Goal: Information Seeking & Learning: Learn about a topic

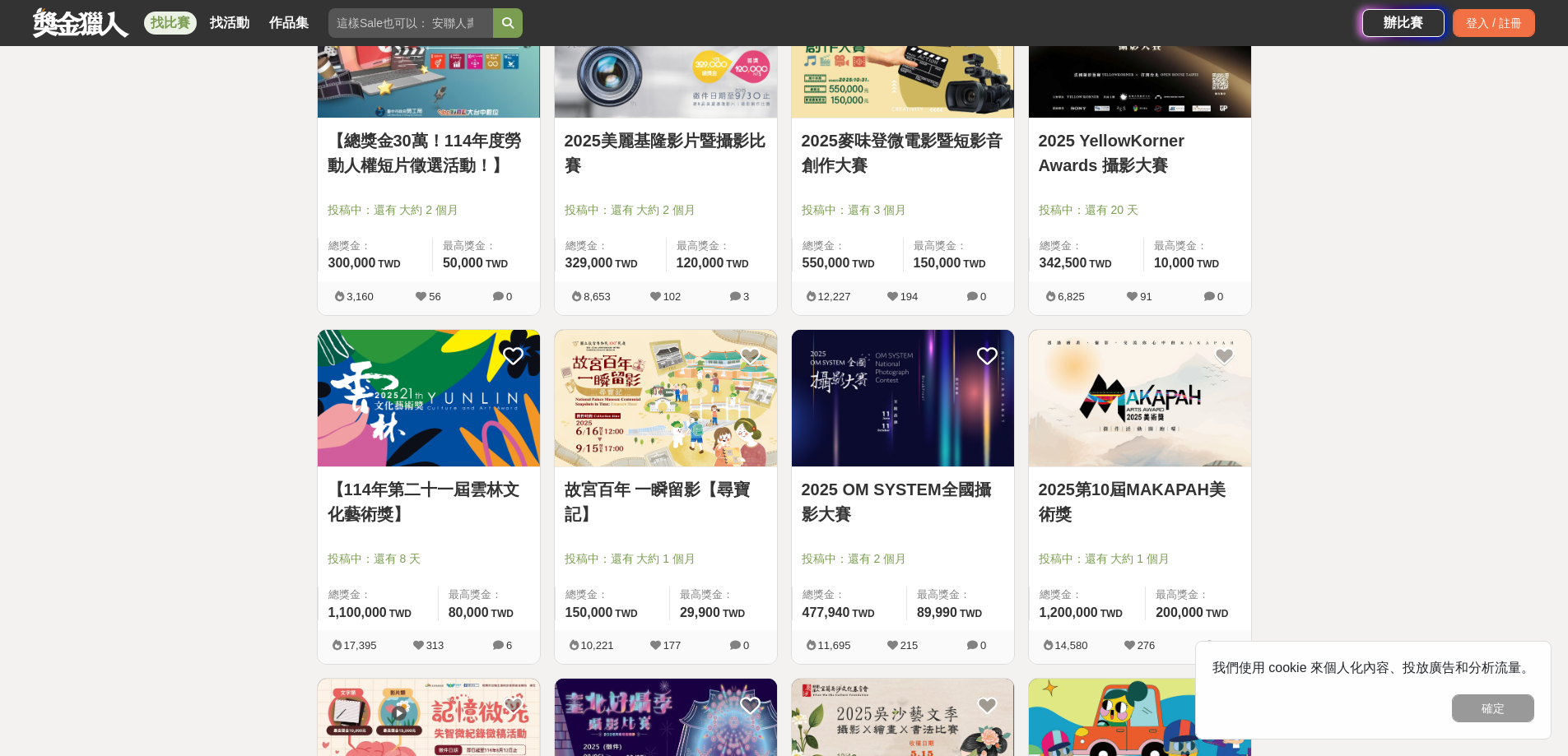
scroll to position [82, 0]
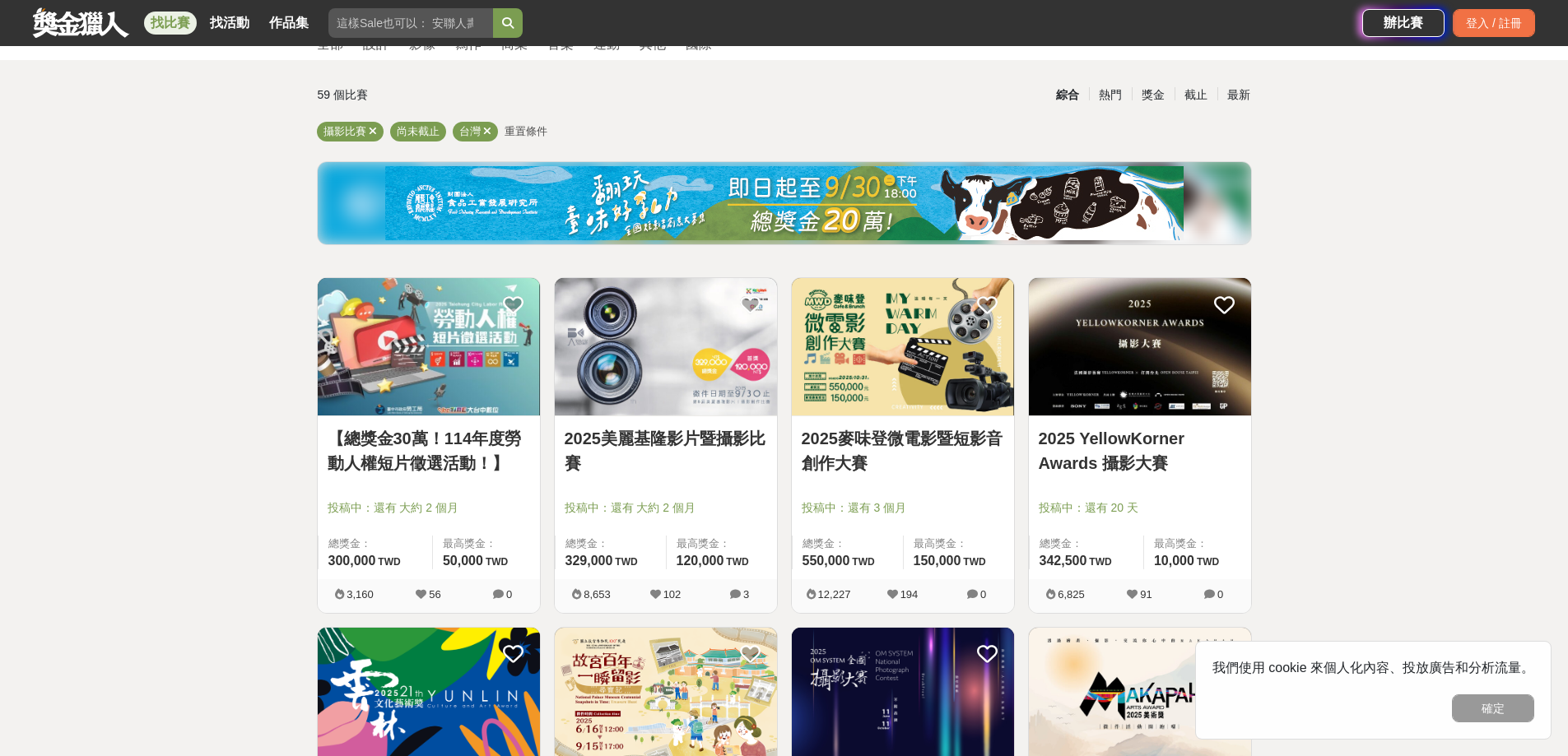
click at [819, 184] on img at bounding box center [784, 204] width 798 height 74
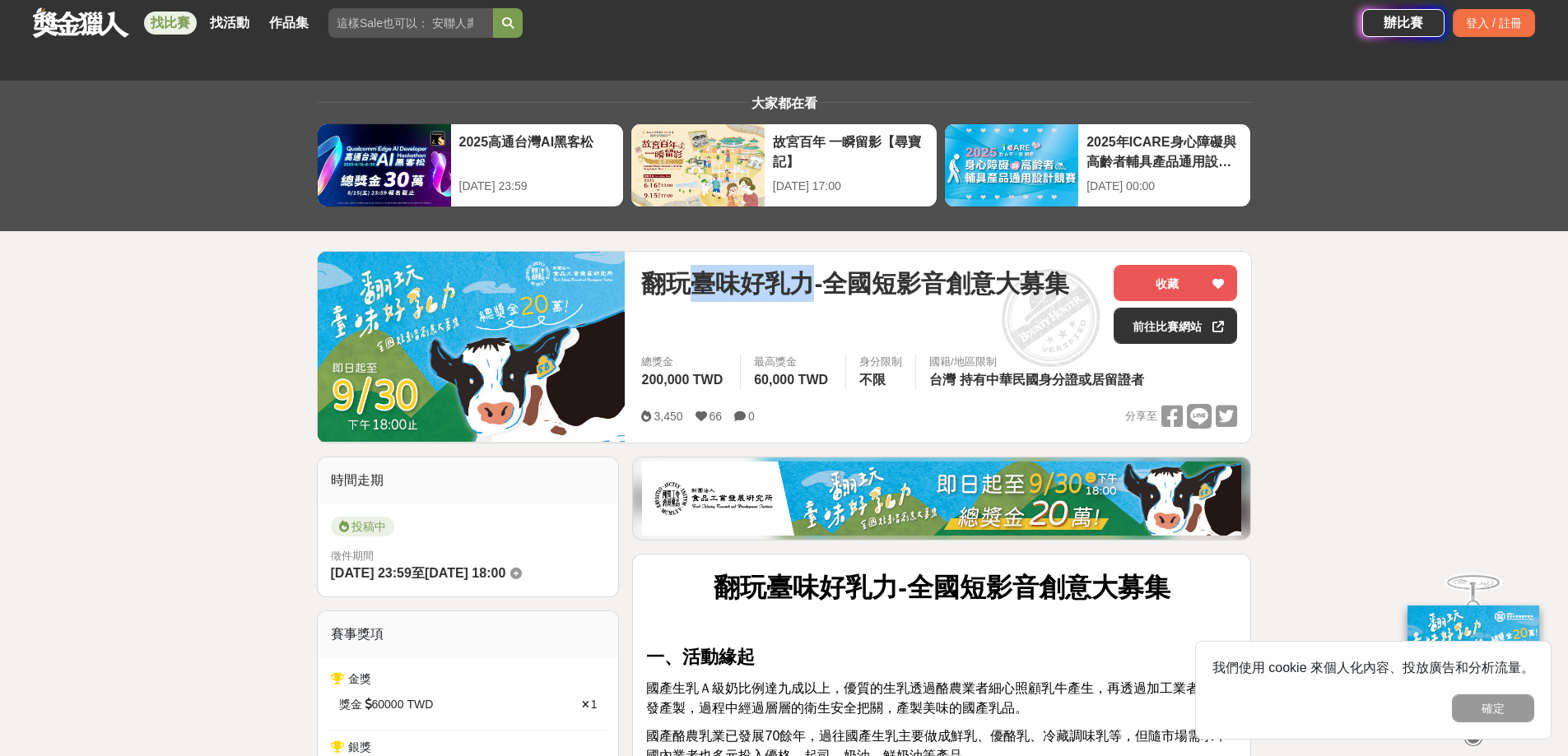
drag, startPoint x: 694, startPoint y: 277, endPoint x: 804, endPoint y: 279, distance: 110.0
click at [804, 279] on span "翻玩臺味好乳力-全國短影音創意大募集" at bounding box center [855, 283] width 428 height 37
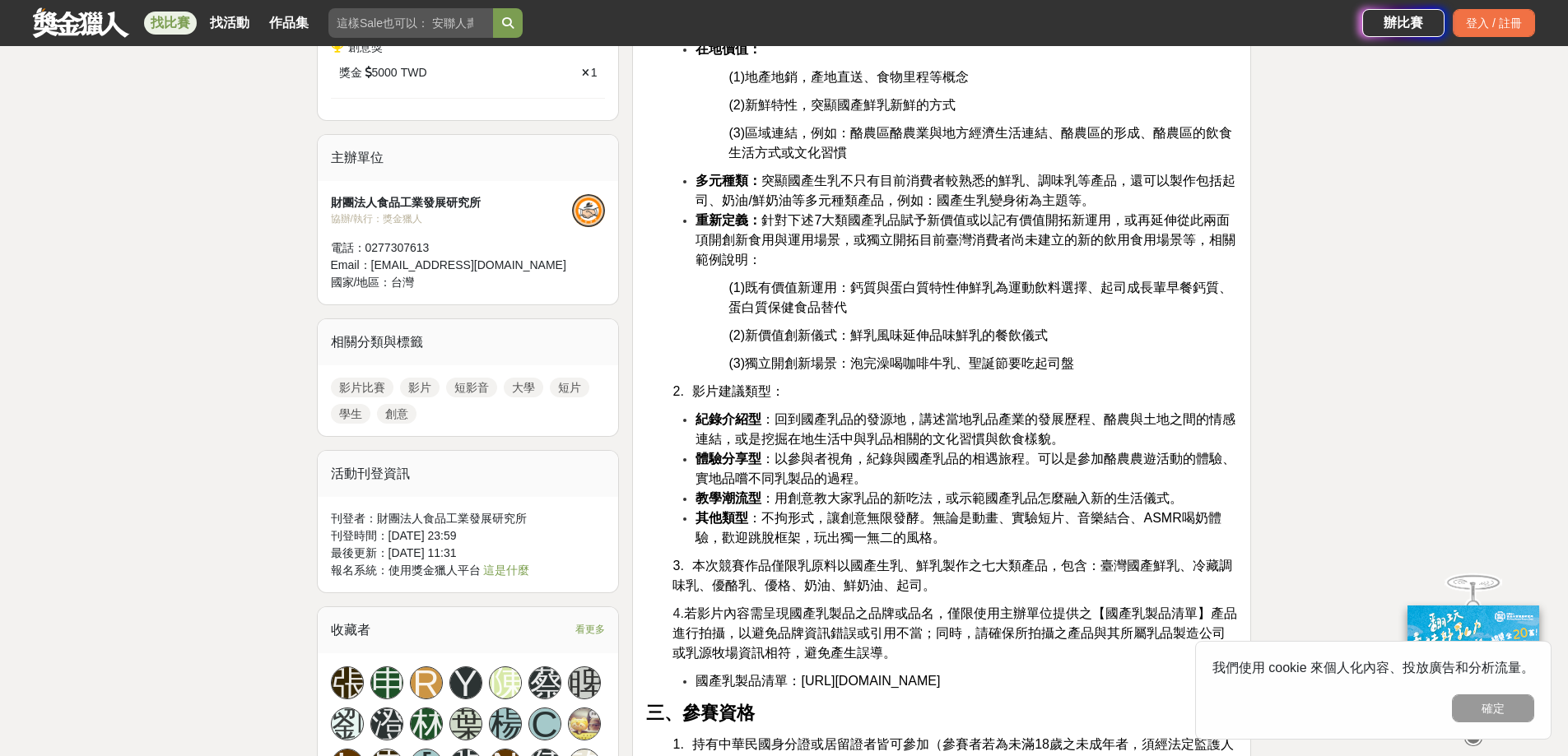
scroll to position [987, 0]
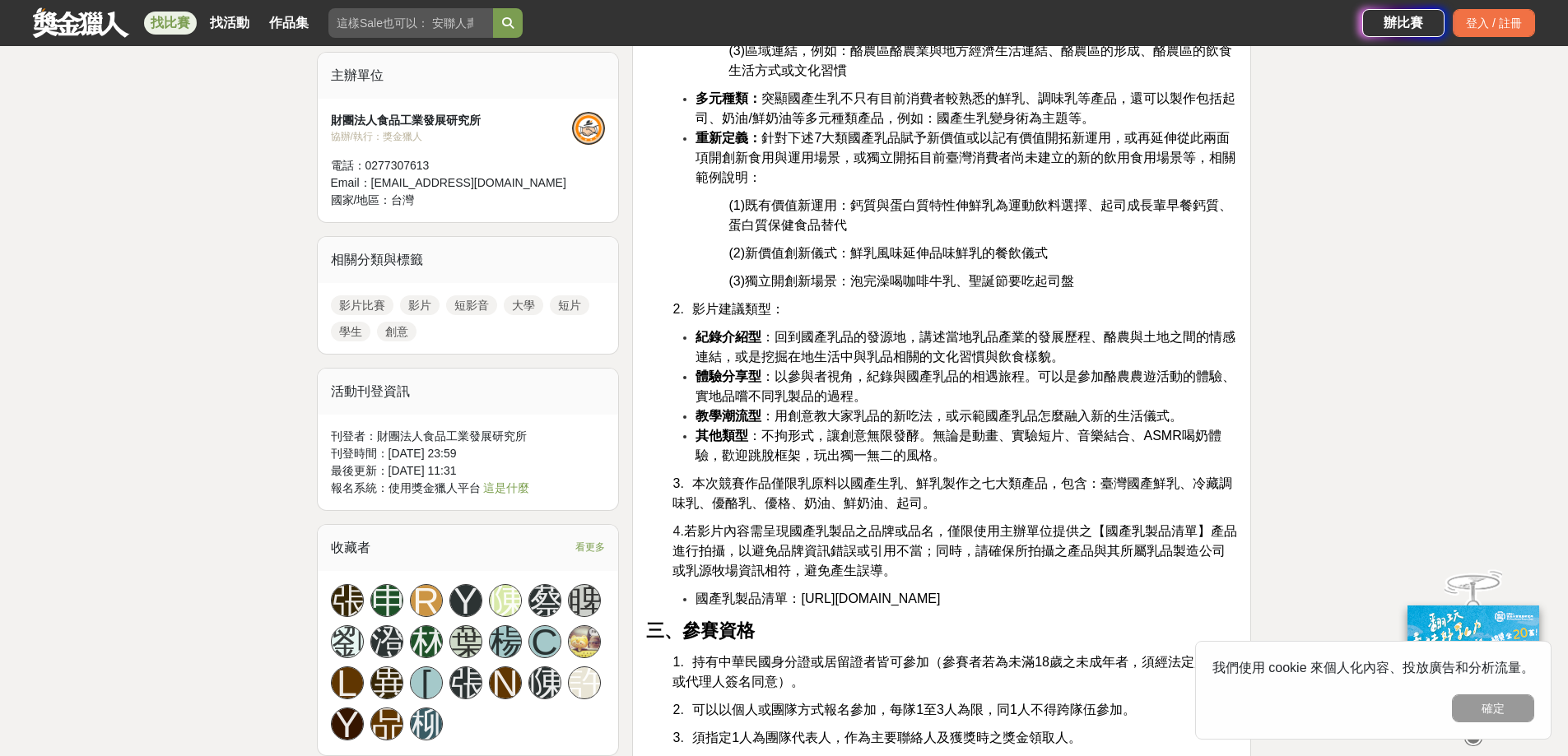
click at [865, 603] on span "[URL][DOMAIN_NAME]" at bounding box center [870, 598] width 139 height 14
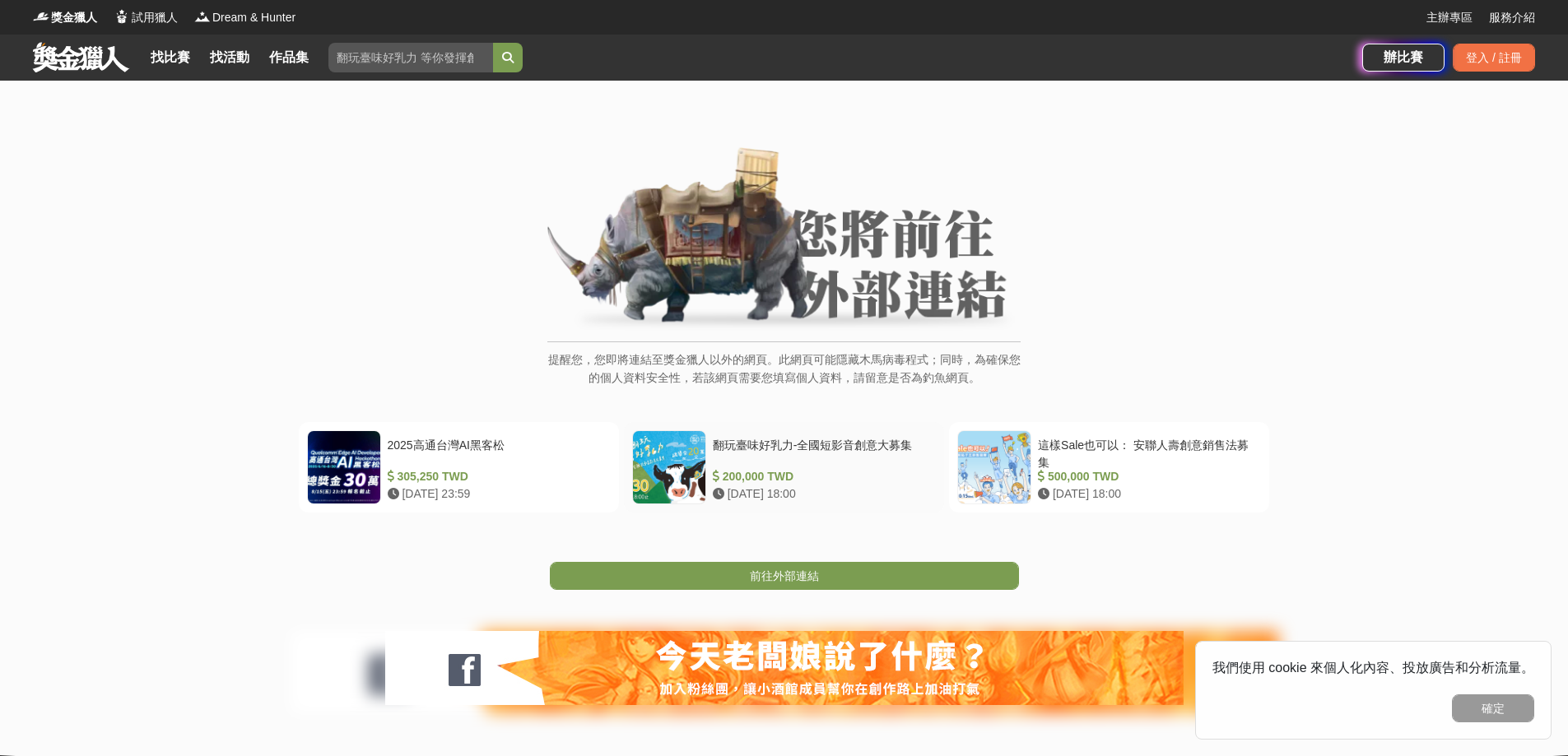
click at [673, 470] on div at bounding box center [669, 468] width 72 height 72
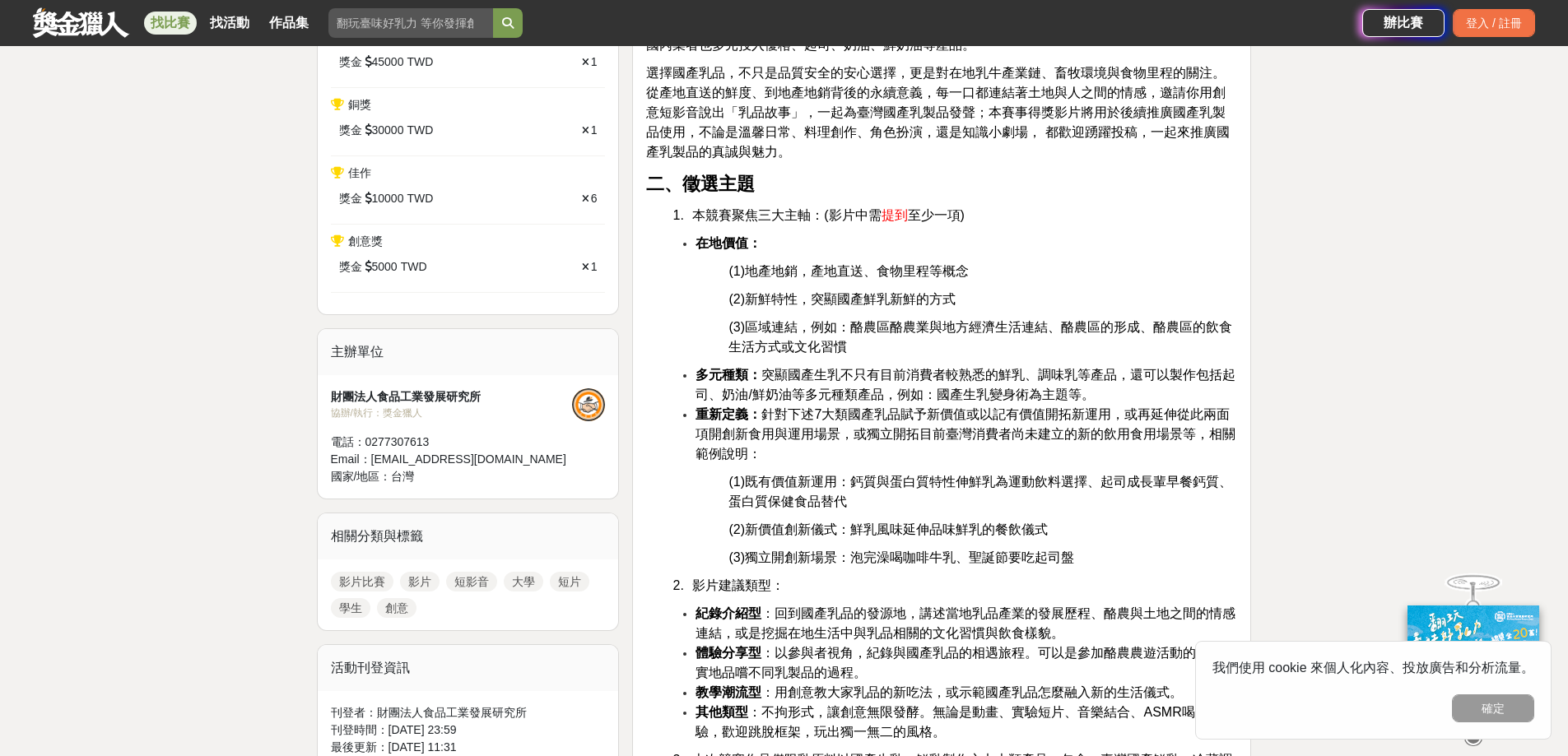
scroll to position [740, 0]
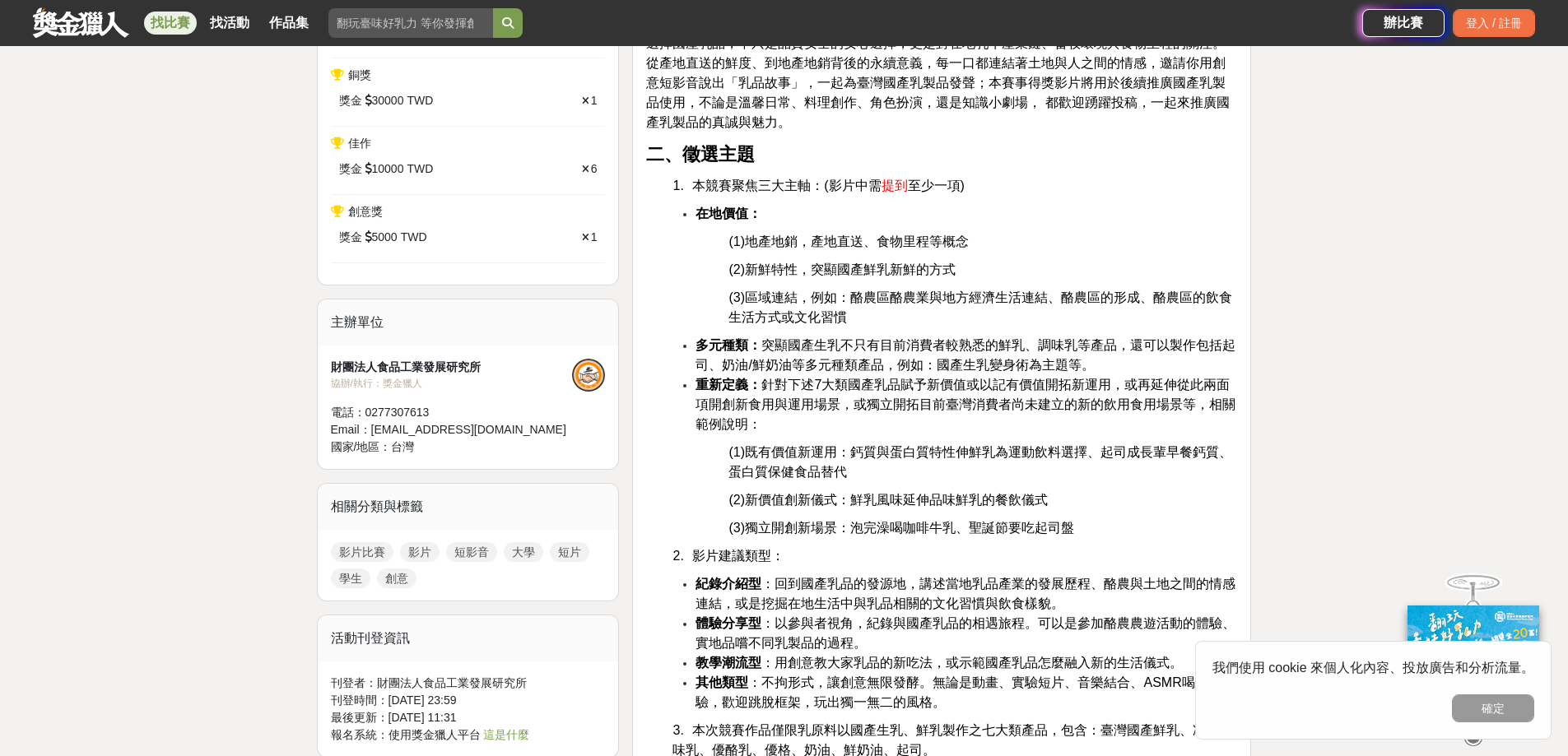
click at [1504, 709] on button "確定" at bounding box center [1493, 708] width 82 height 28
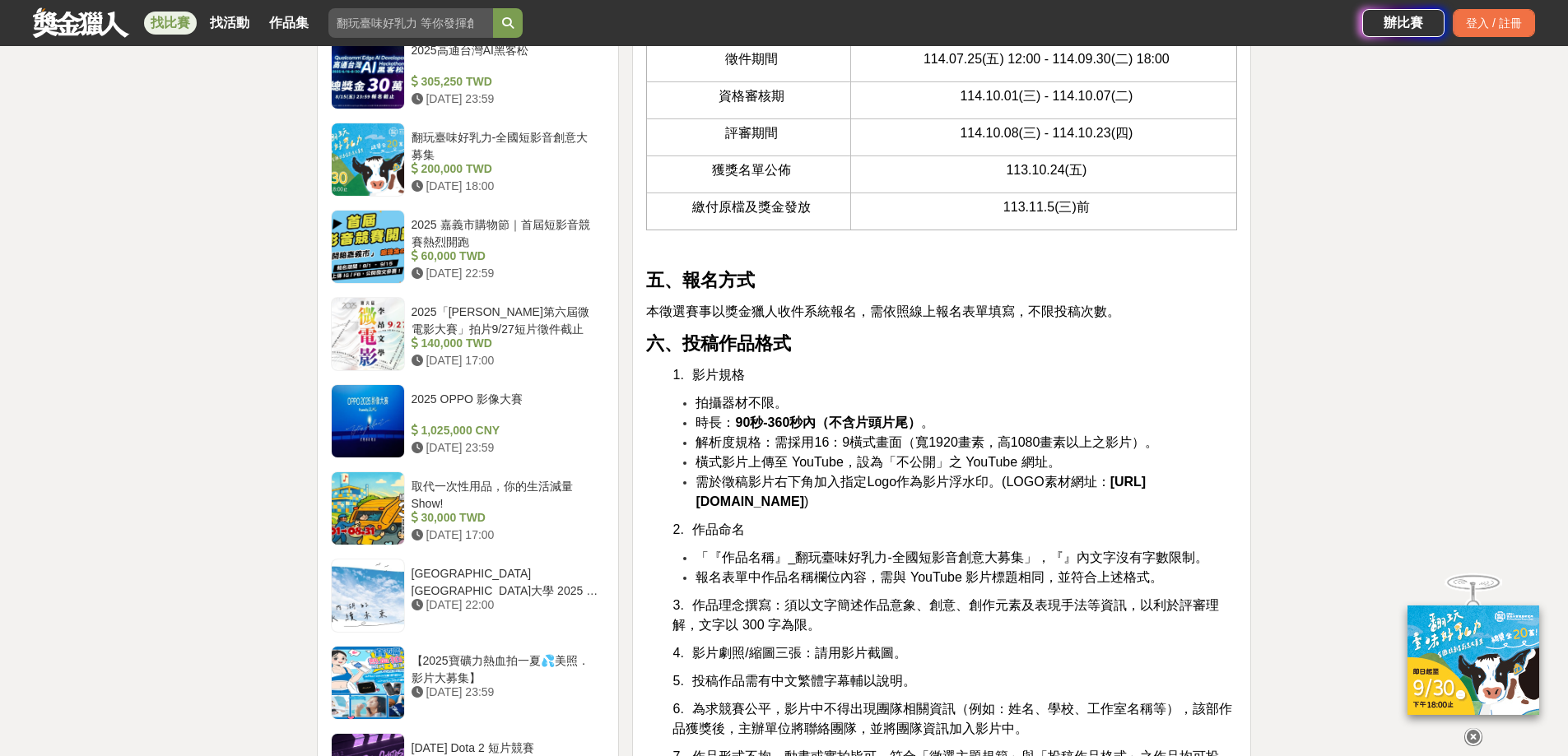
scroll to position [1810, 0]
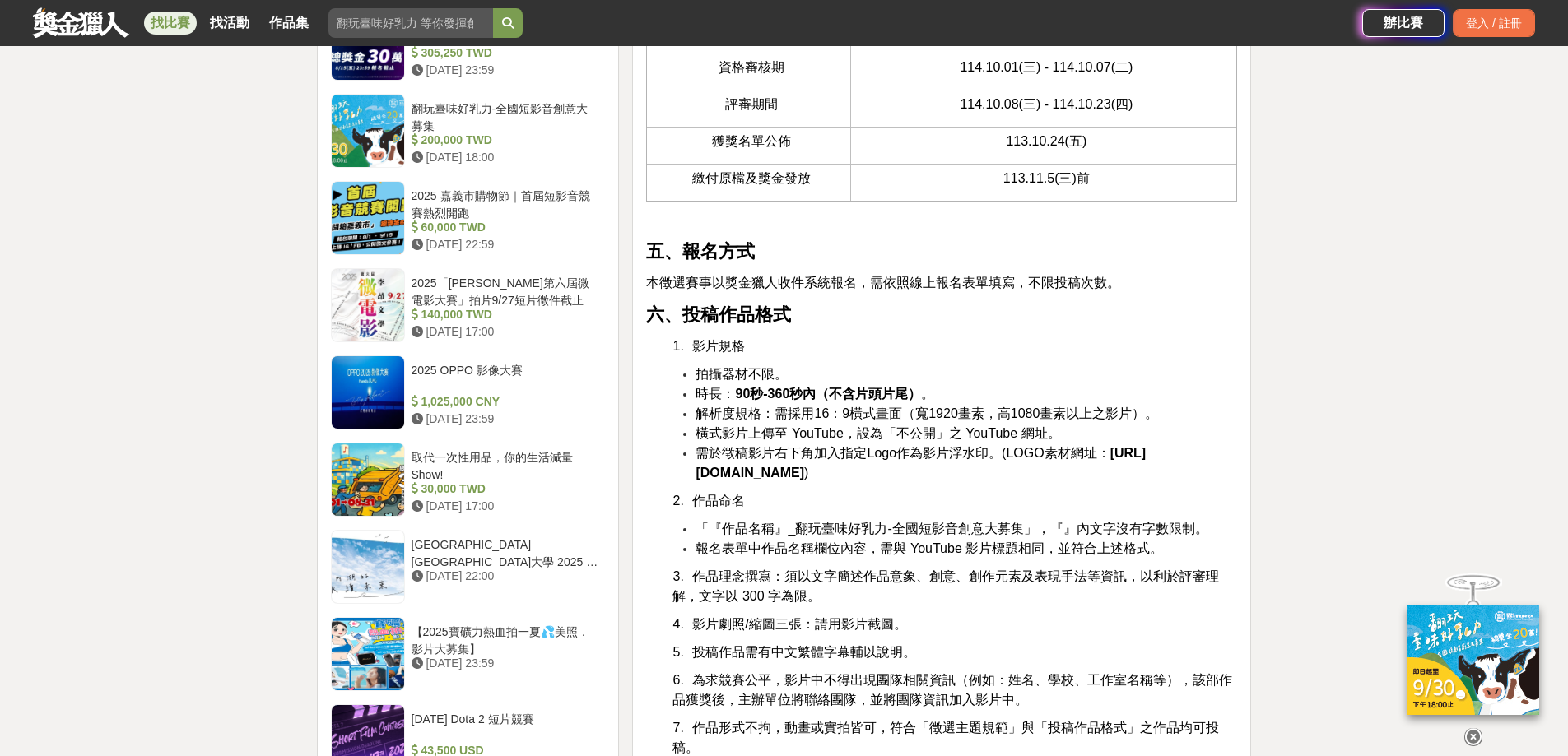
click at [849, 479] on strong "[URL][DOMAIN_NAME]" at bounding box center [920, 463] width 450 height 34
drag, startPoint x: 700, startPoint y: 471, endPoint x: 992, endPoint y: 473, distance: 292.0
click at [992, 460] on span "需於徵稿影片右下角加入指定Logo作為影片浮水印。(LOGO素材網址：" at bounding box center [903, 452] width 414 height 14
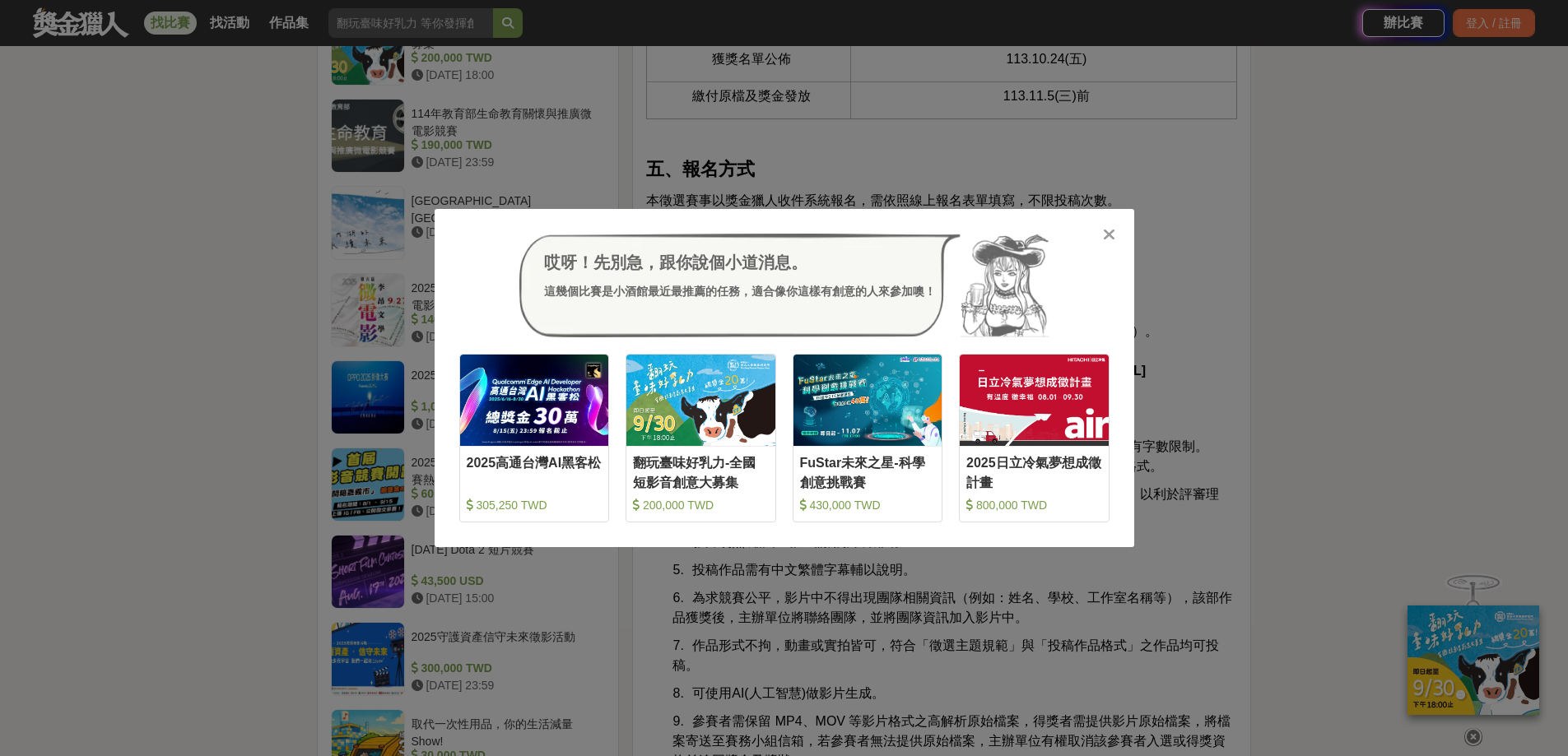
click at [1107, 234] on icon at bounding box center [1109, 235] width 13 height 17
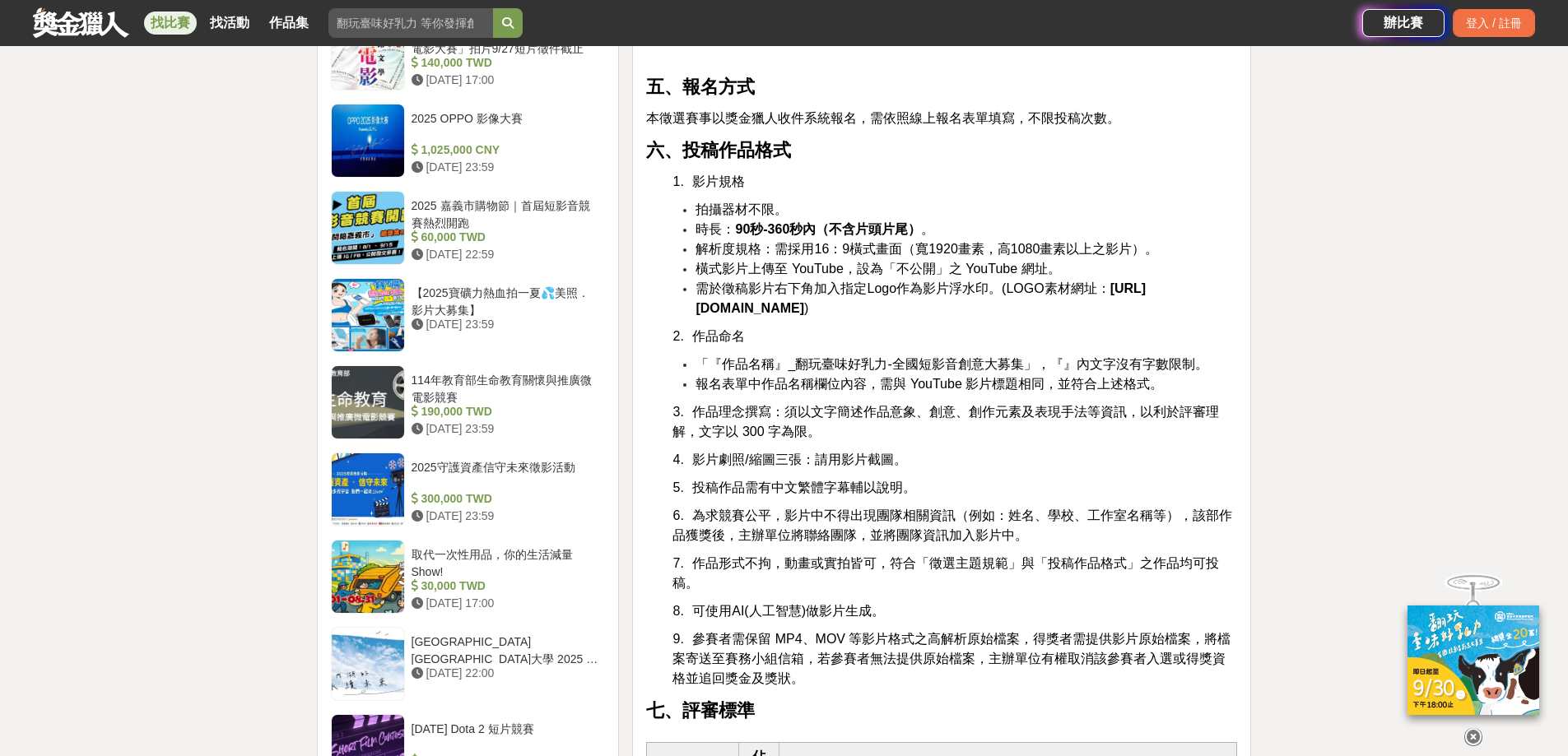
scroll to position [2057, 0]
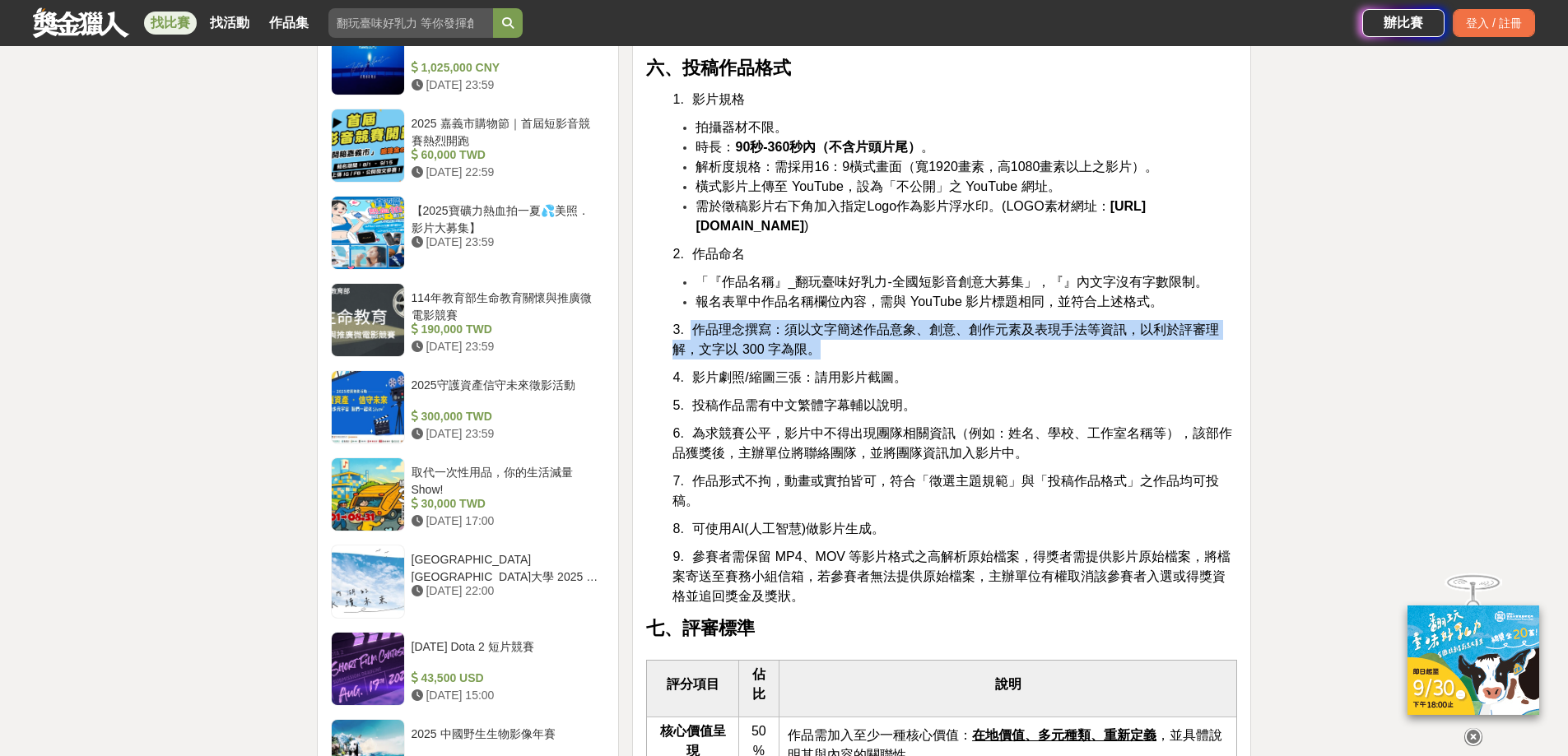
drag, startPoint x: 690, startPoint y: 367, endPoint x: 814, endPoint y: 386, distance: 125.4
click at [814, 360] on p "3. 作品理念撰寫：須以文字簡述作品意象、創意、創作元素及表現手法等資訊，以利於評審理解，文字以 300 字為限。" at bounding box center [954, 340] width 564 height 40
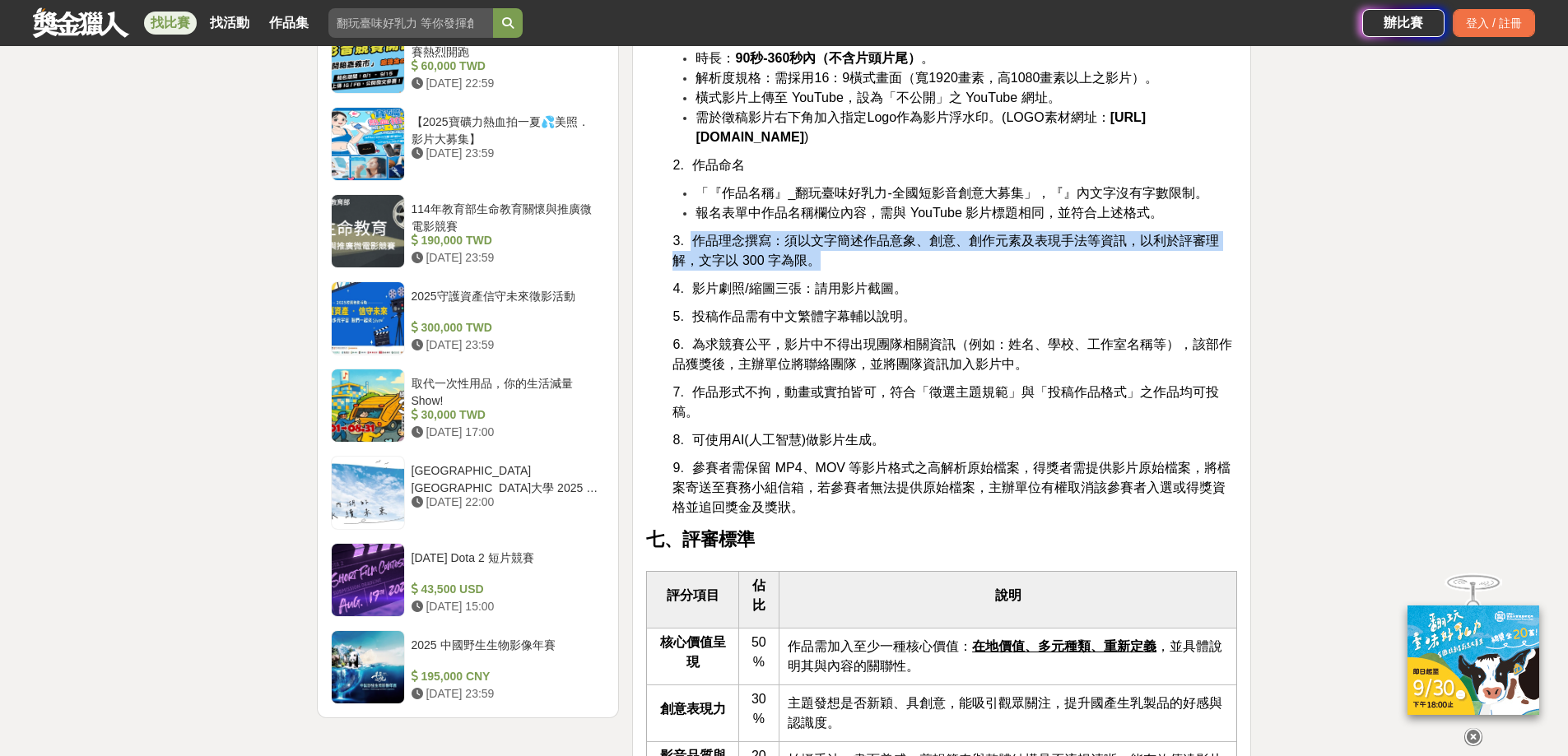
scroll to position [2139, 0]
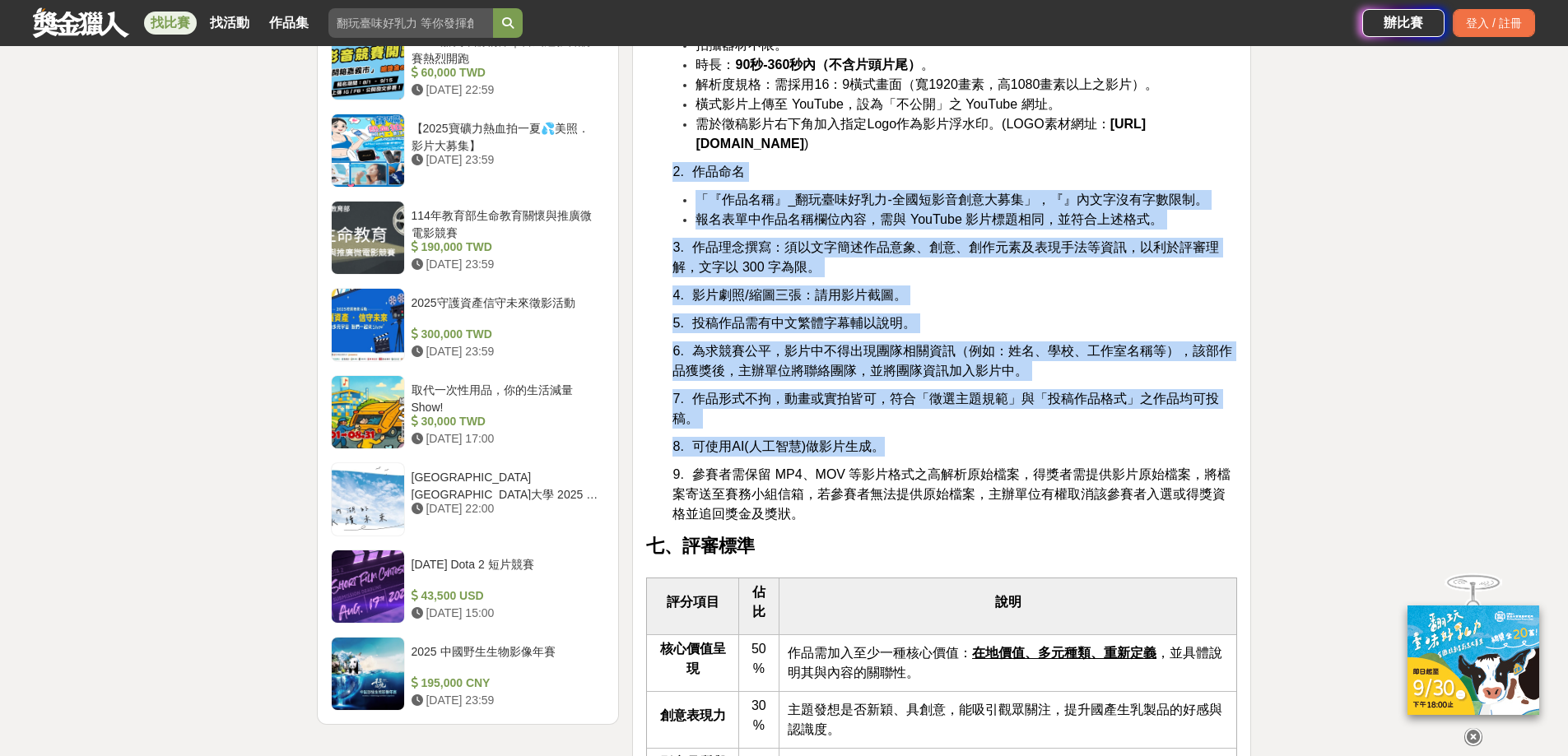
drag, startPoint x: 670, startPoint y: 210, endPoint x: 893, endPoint y: 487, distance: 355.6
click at [893, 487] on div "翻玩臺味好乳力-全國短影音創意大募集 一、活動緣起 國產生乳Ａ級奶比例達九成以上，優質的生乳透過酪農業者細心照顧乳牛產生，再透過加工業者的研發產製，過程中經過…" at bounding box center [941, 715] width 591 height 4574
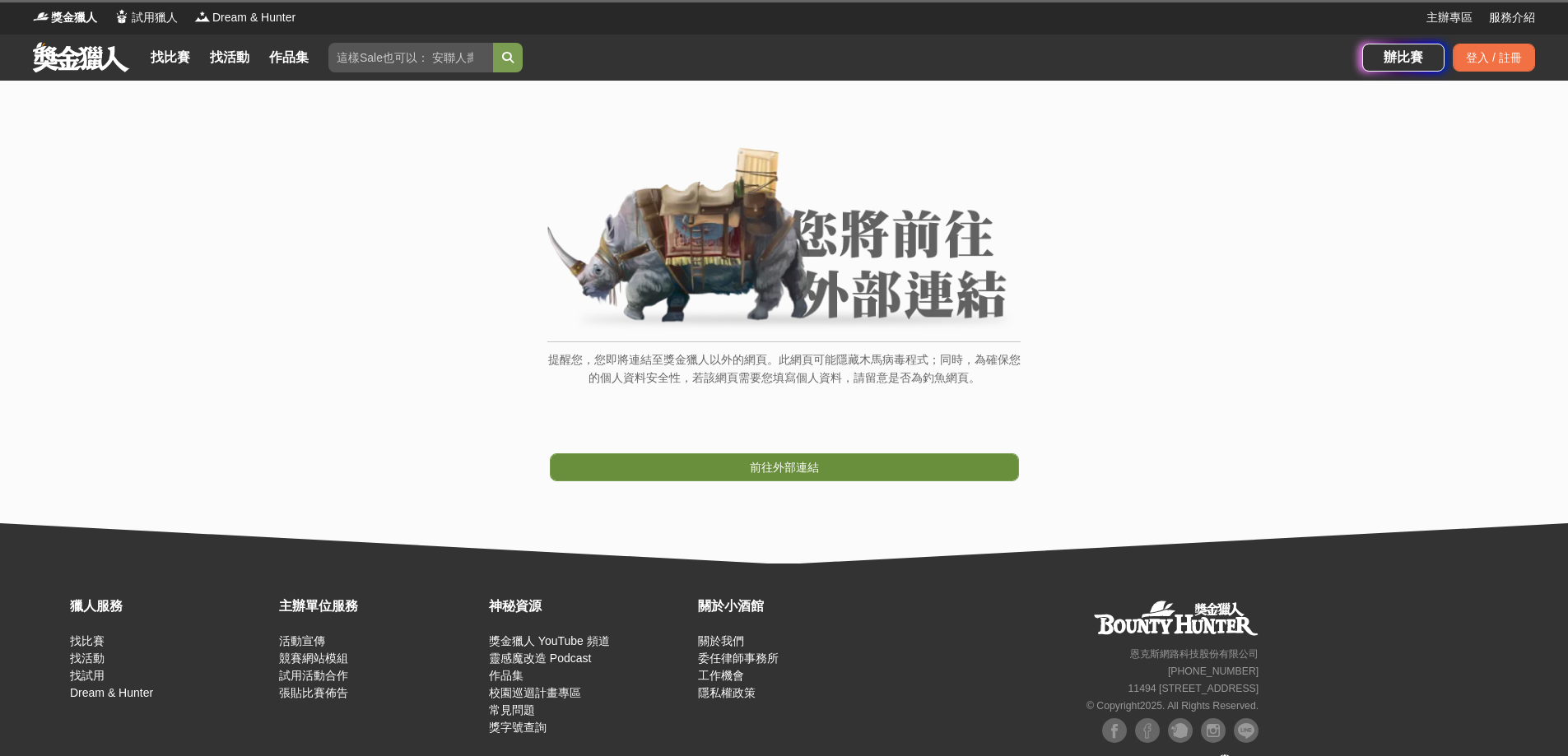
click at [808, 470] on span "前往外部連結" at bounding box center [784, 468] width 69 height 13
